Goal: Task Accomplishment & Management: Use online tool/utility

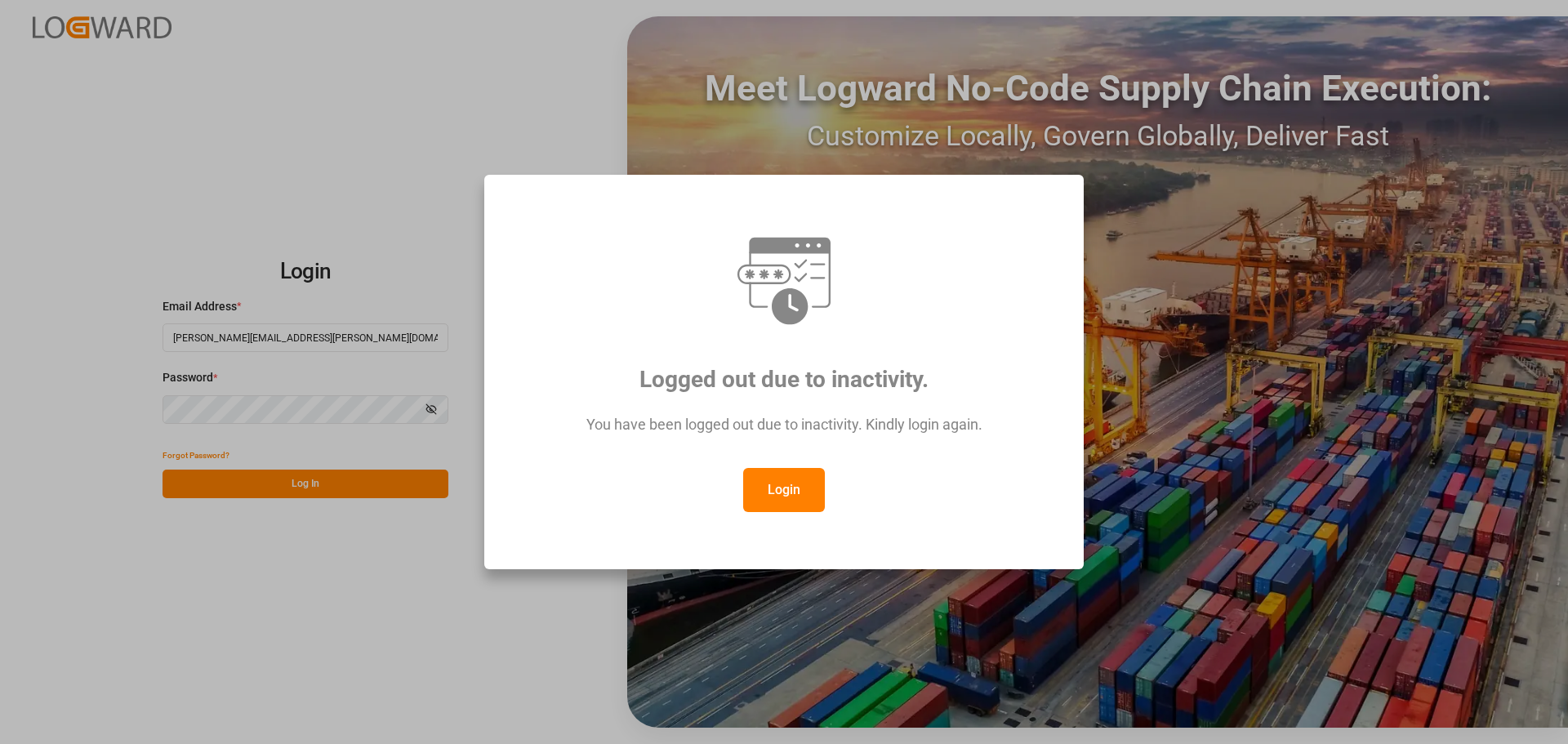
click at [787, 494] on button "Login" at bounding box center [784, 490] width 82 height 44
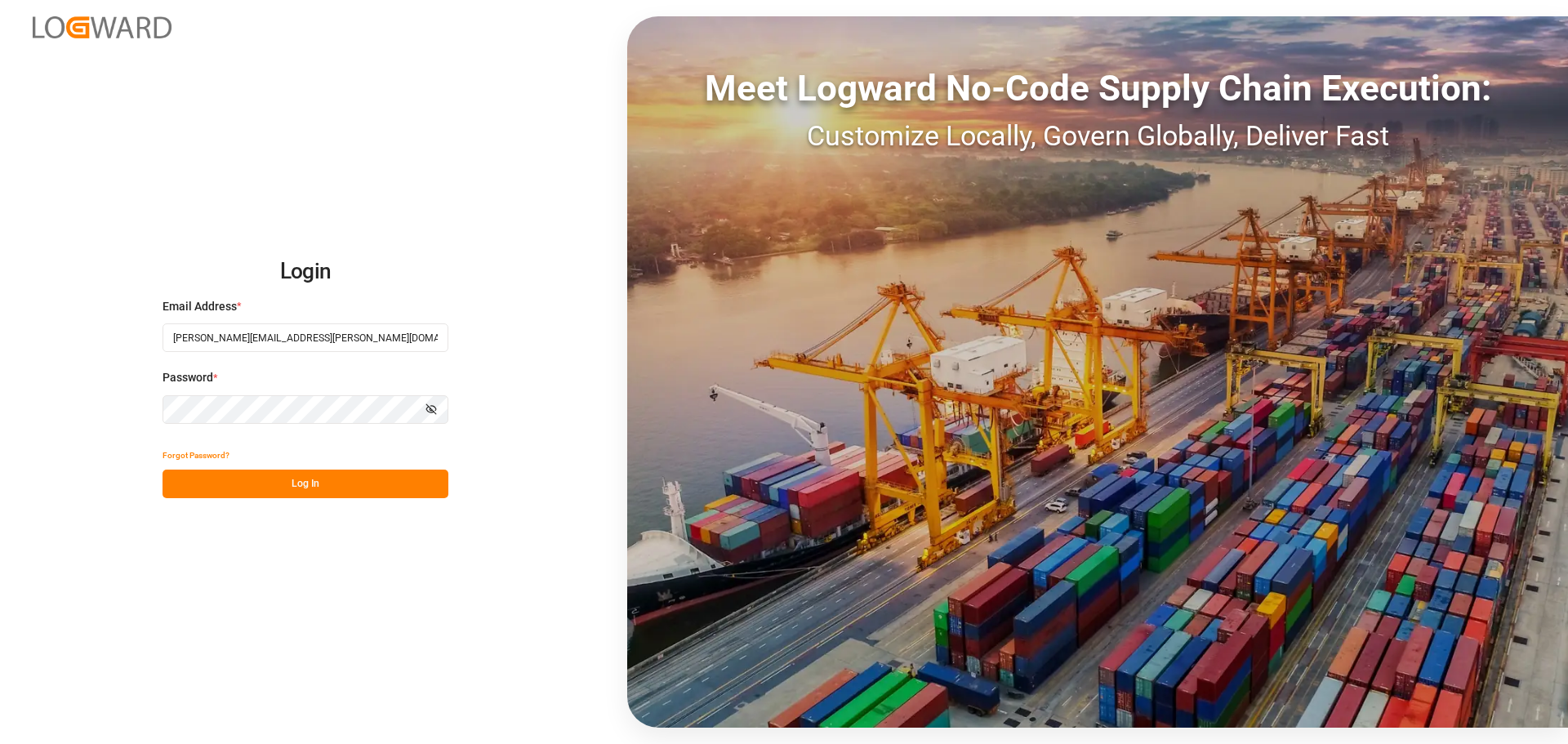
click at [259, 476] on button "Log In" at bounding box center [305, 484] width 286 height 28
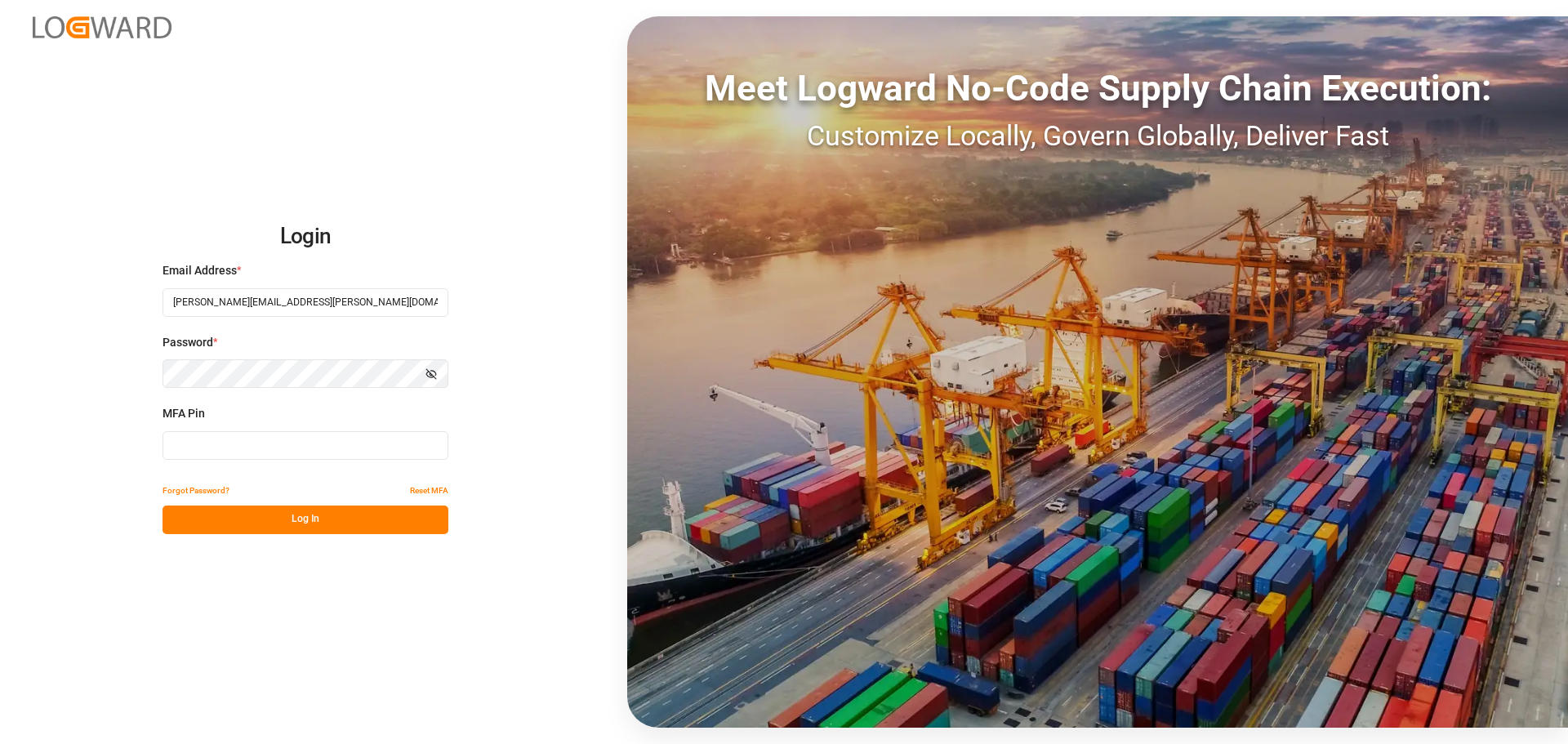
click at [266, 448] on input at bounding box center [305, 445] width 286 height 28
type input "590668"
click at [336, 529] on button "Log In" at bounding box center [305, 520] width 286 height 28
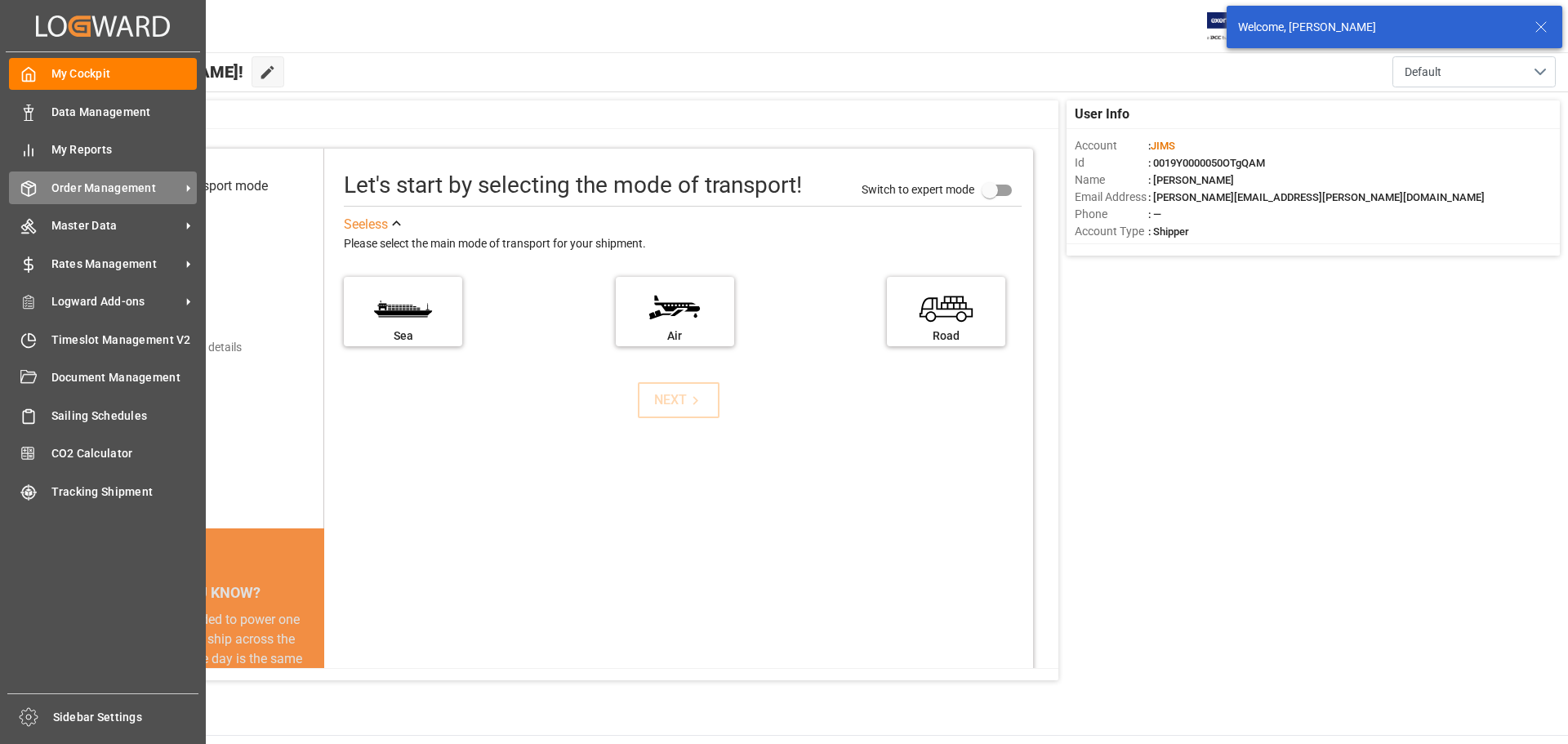
click at [78, 183] on span "Order Management" at bounding box center [116, 188] width 129 height 18
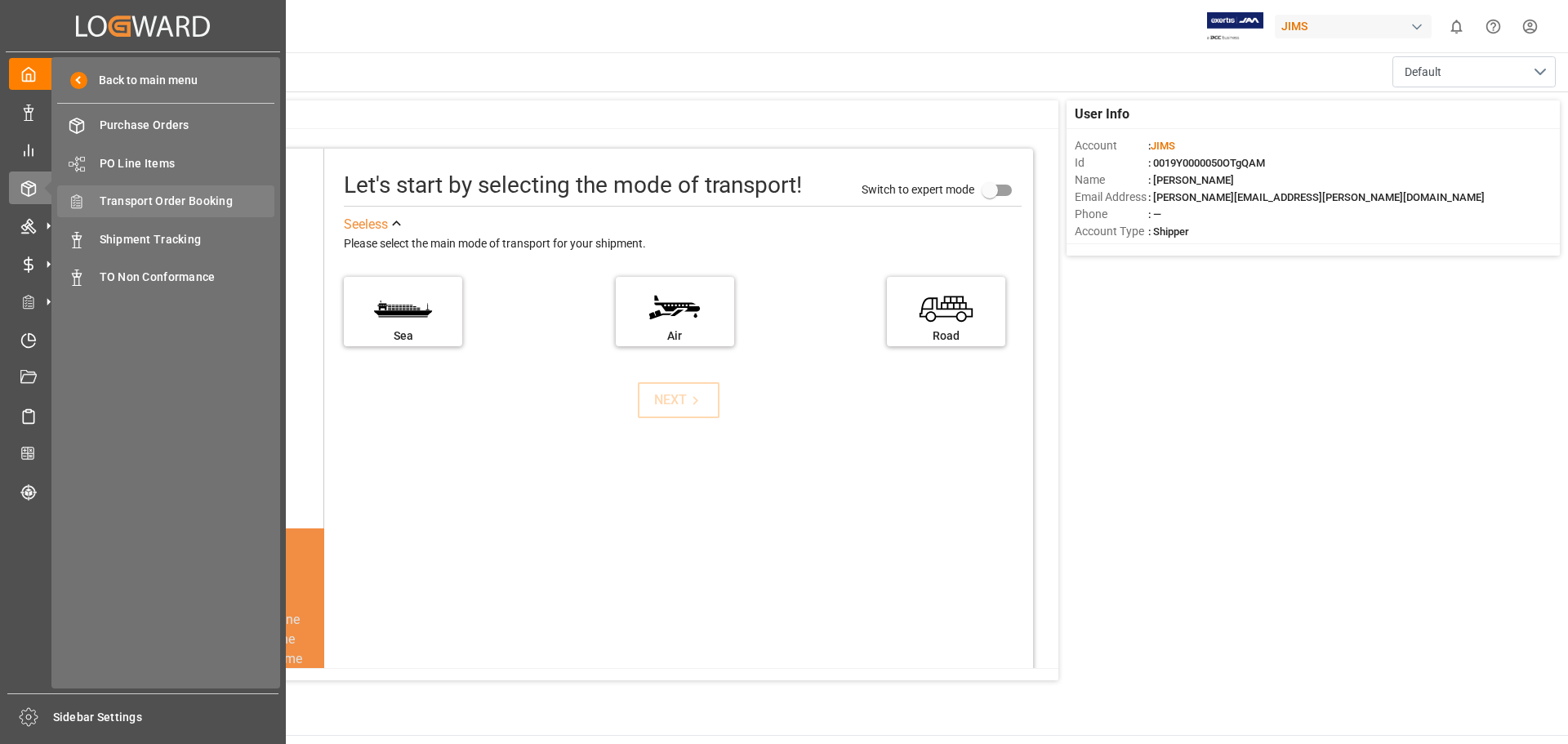
click at [168, 201] on span "Transport Order Booking" at bounding box center [188, 201] width 176 height 18
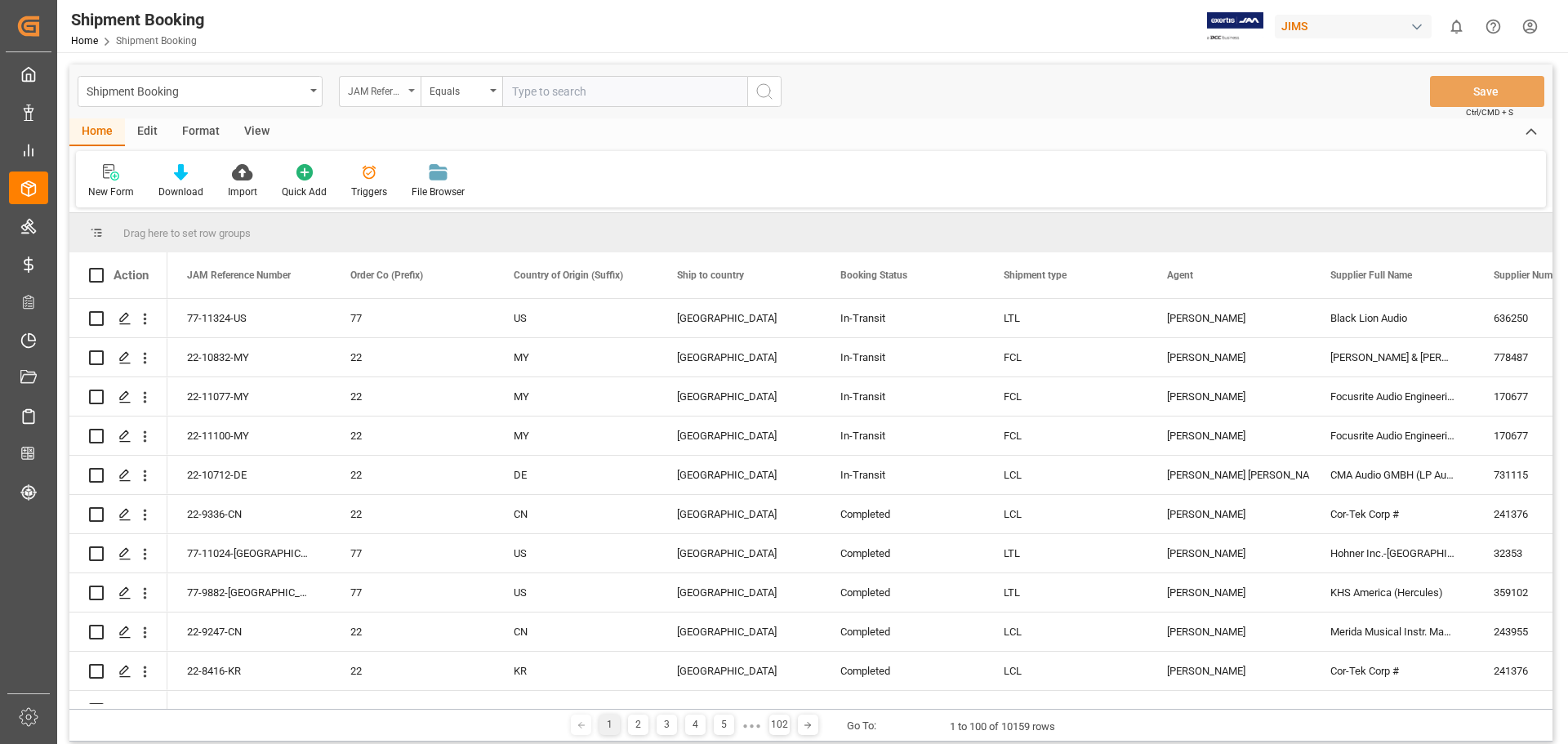
click at [413, 91] on icon "open menu" at bounding box center [412, 91] width 7 height 3
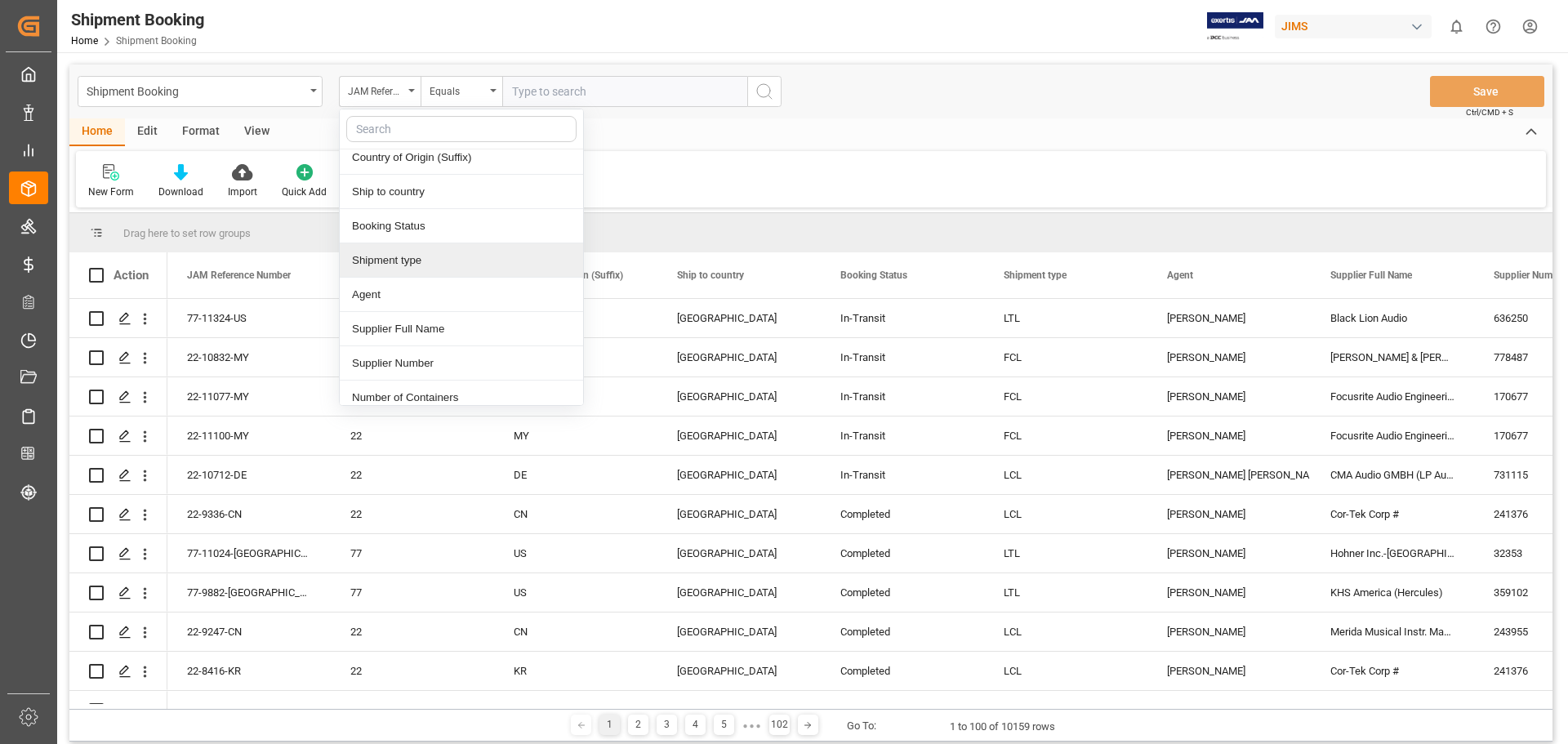
scroll to position [137, 0]
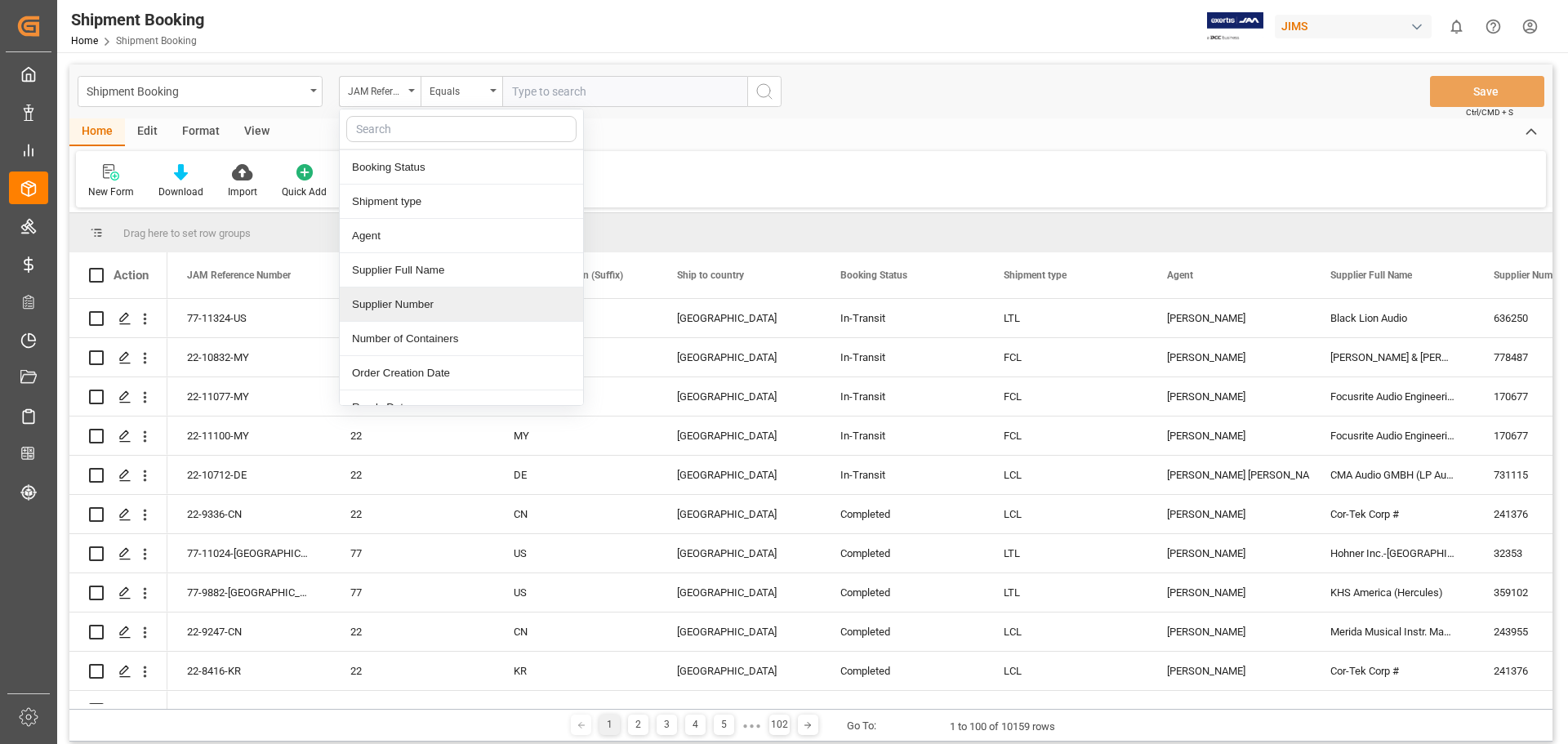
click at [423, 307] on div "Supplier Number" at bounding box center [461, 304] width 243 height 34
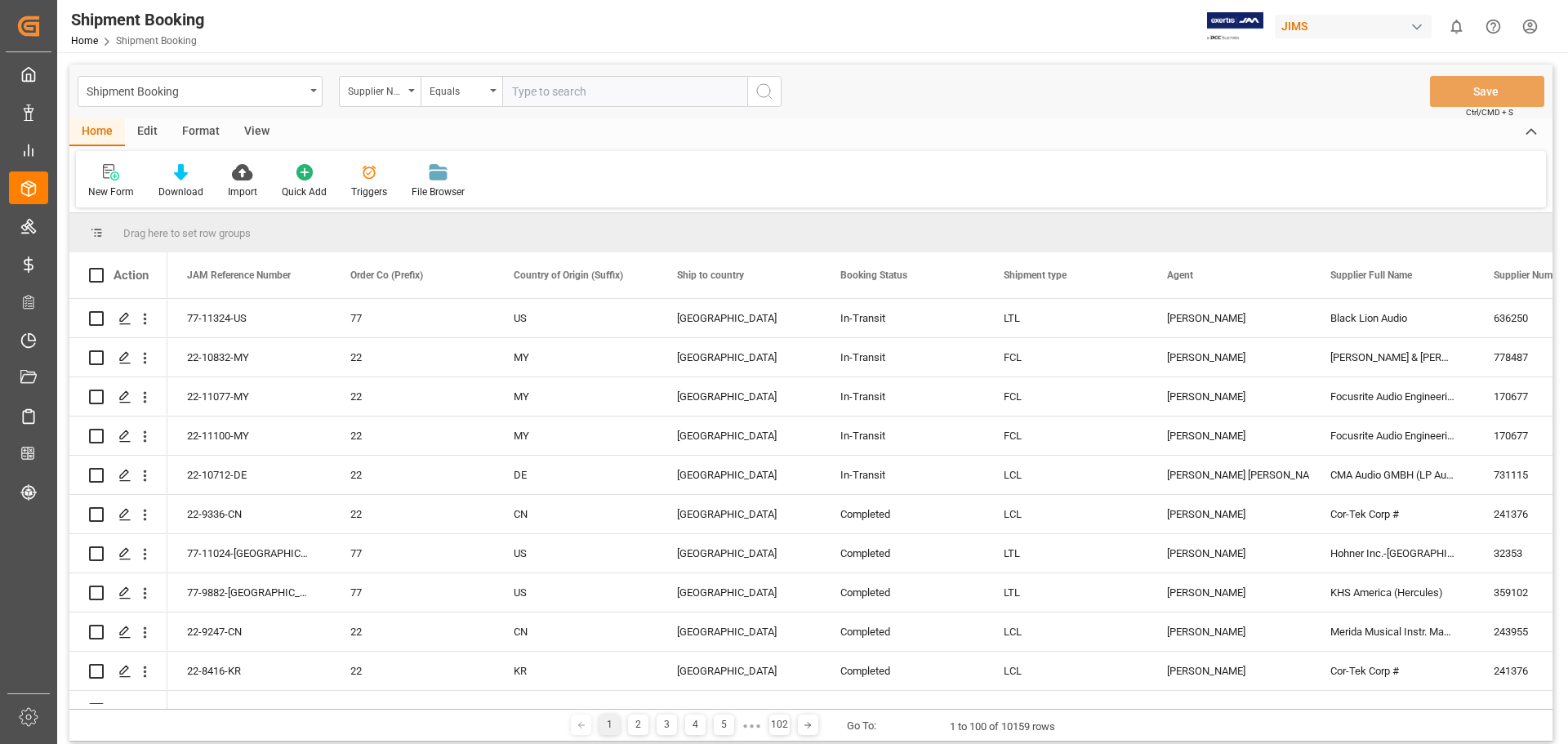
click at [588, 76] on input "text" at bounding box center [624, 91] width 245 height 31
click at [566, 88] on input "text" at bounding box center [624, 91] width 245 height 31
paste input "242713"
type input "242713"
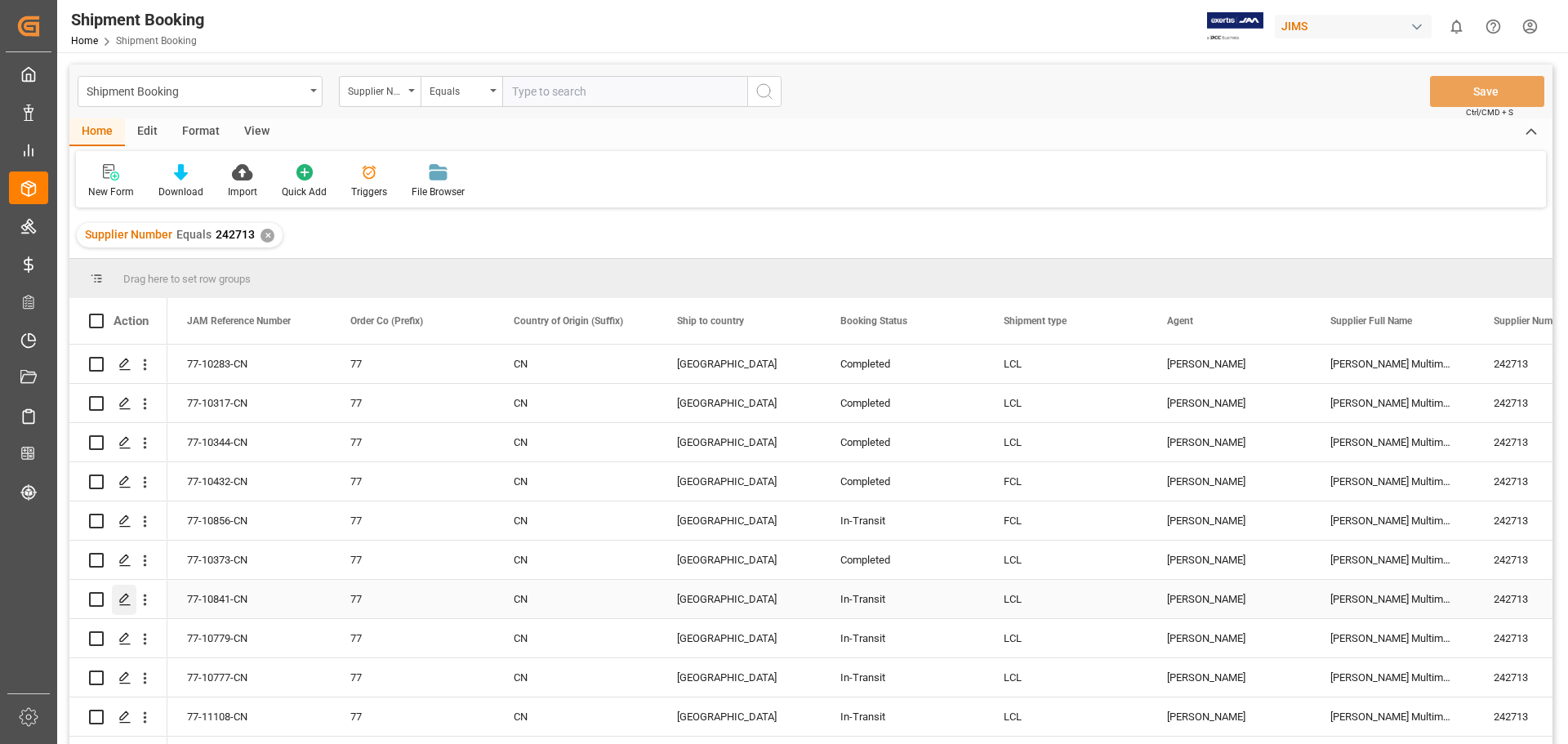
click at [127, 600] on icon "Press SPACE to select this row." at bounding box center [125, 600] width 13 height 13
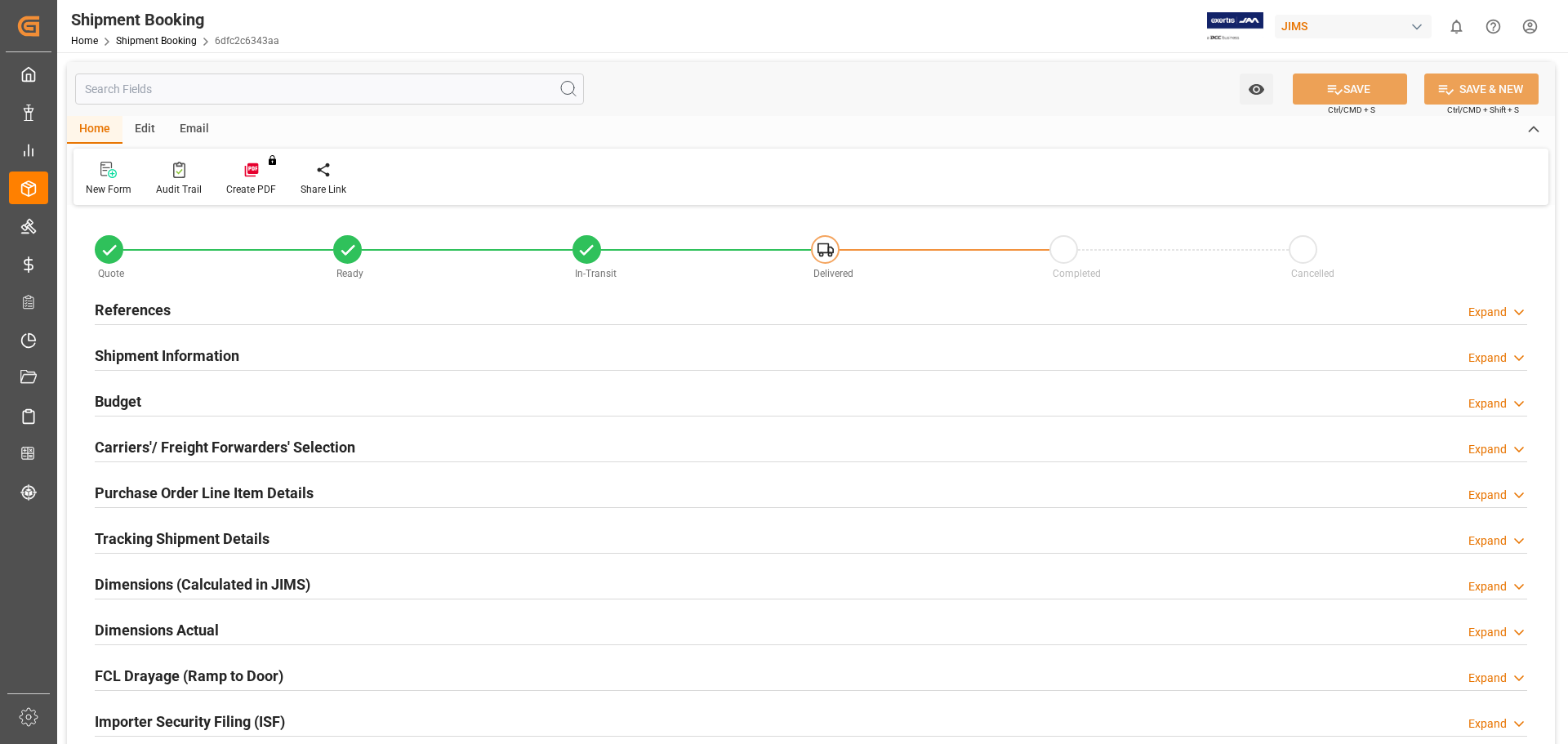
type input "1"
click at [217, 488] on h2 "Purchase Order Line Item Details" at bounding box center [204, 493] width 219 height 22
